Goal: Browse casually

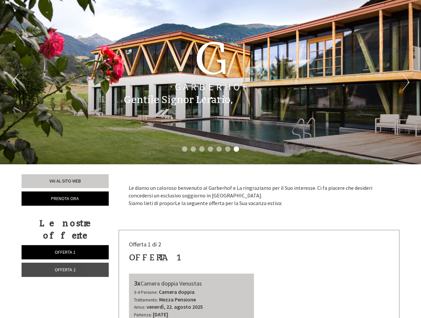
click at [211, 159] on div "Previous Next 1 2 3 4 5 6 7" at bounding box center [210, 82] width 421 height 164
click at [15, 82] on button "Previous" at bounding box center [15, 82] width 7 height 17
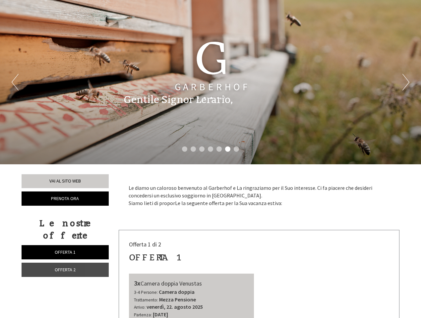
click at [406, 82] on button "Next" at bounding box center [405, 82] width 7 height 17
click at [185, 149] on li "1" at bounding box center [184, 149] width 5 height 5
click at [193, 149] on li "2" at bounding box center [193, 149] width 5 height 5
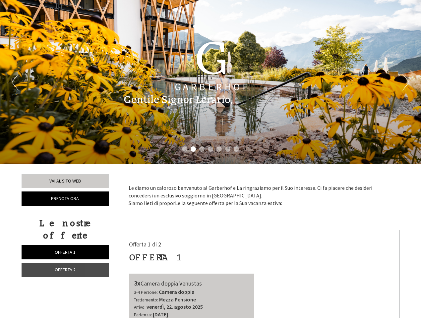
click at [202, 149] on li "3" at bounding box center [201, 149] width 5 height 5
click at [211, 149] on li "4" at bounding box center [210, 149] width 5 height 5
click at [219, 149] on li "5" at bounding box center [218, 149] width 5 height 5
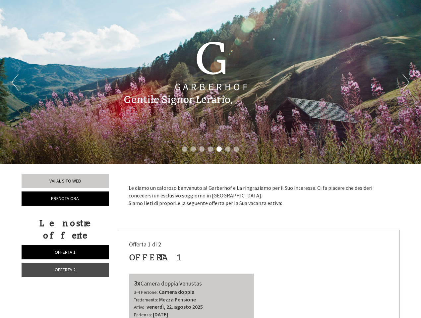
click at [228, 149] on li "6" at bounding box center [227, 149] width 5 height 5
click at [236, 149] on li "7" at bounding box center [236, 149] width 5 height 5
